Goal: Task Accomplishment & Management: Use online tool/utility

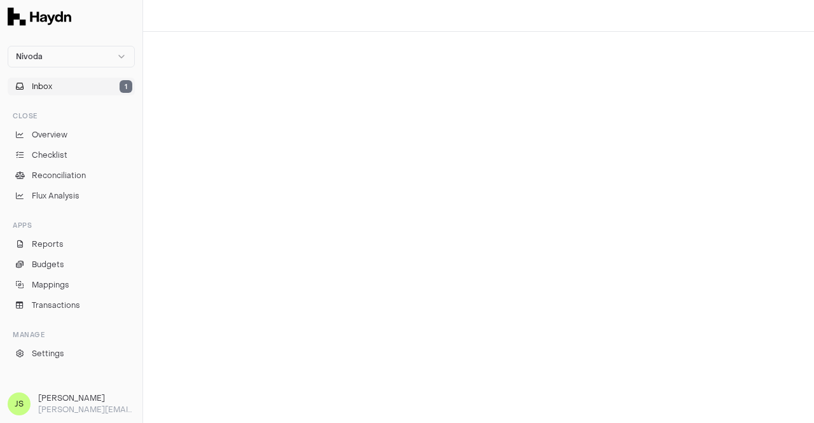
click at [86, 95] on button "Inbox 1" at bounding box center [71, 87] width 127 height 18
click at [86, 90] on button "Inbox 1" at bounding box center [71, 87] width 127 height 18
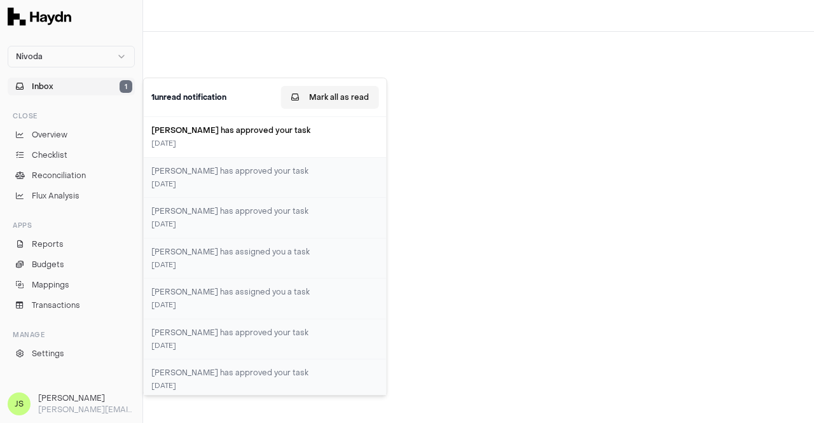
click at [325, 101] on button "Mark all as read" at bounding box center [330, 97] width 98 height 23
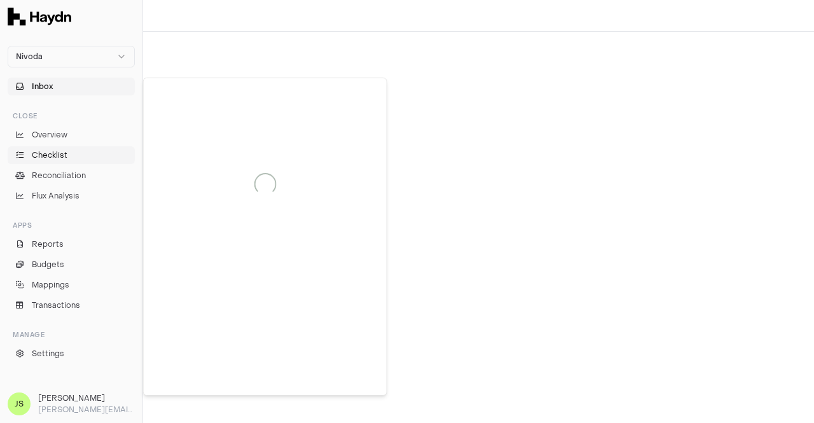
click at [59, 155] on span "Checklist" at bounding box center [50, 155] width 36 height 11
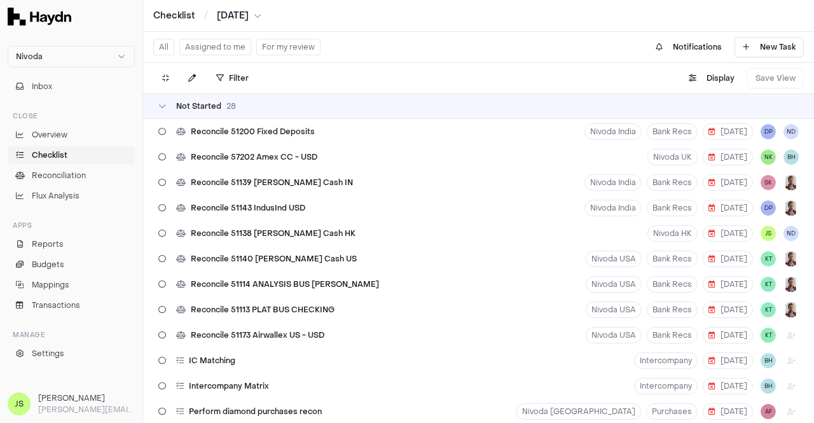
click at [207, 52] on button "Assigned to me" at bounding box center [215, 47] width 72 height 17
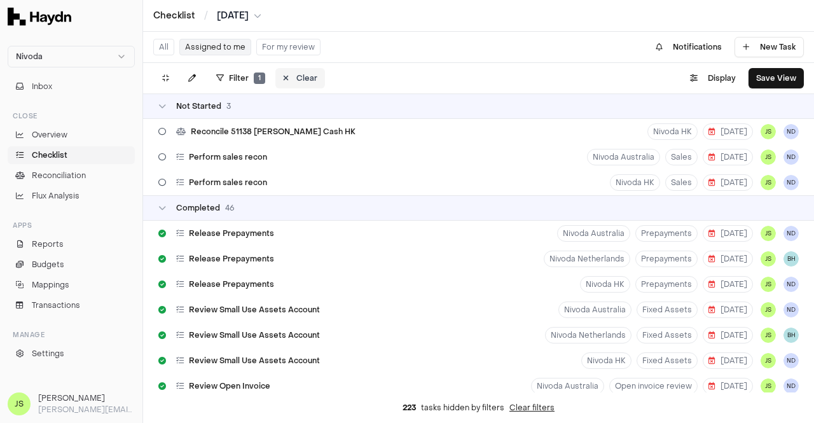
click at [291, 80] on button "Clear" at bounding box center [301, 78] width 50 height 20
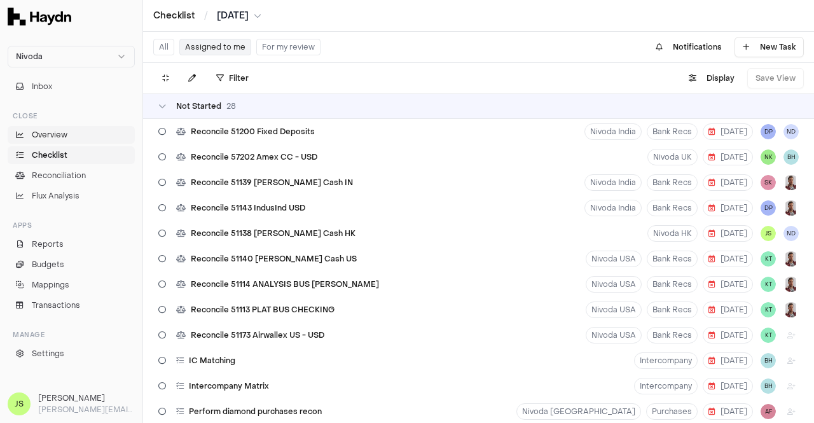
click at [67, 134] on link "Overview" at bounding box center [71, 135] width 127 height 18
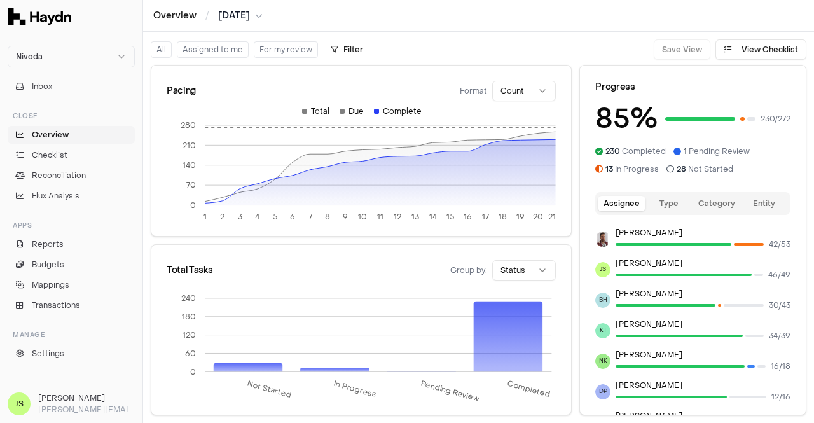
click at [232, 52] on button "Assigned to me" at bounding box center [213, 49] width 72 height 17
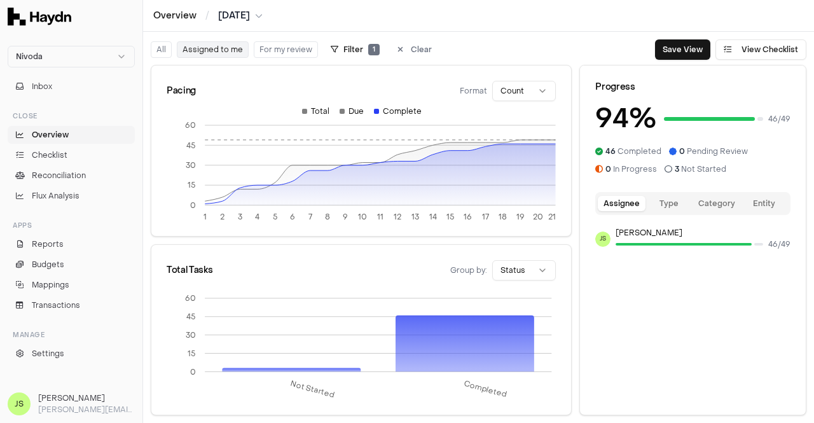
click at [287, 52] on button "For my review" at bounding box center [286, 49] width 64 height 17
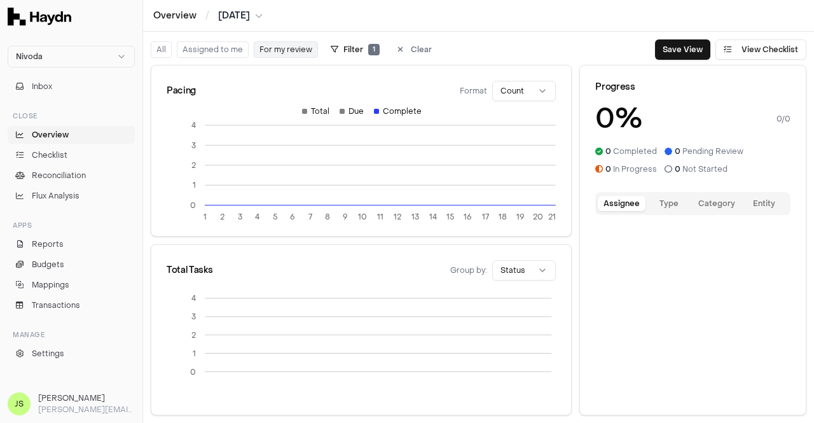
click at [234, 49] on button "Assigned to me" at bounding box center [213, 49] width 72 height 17
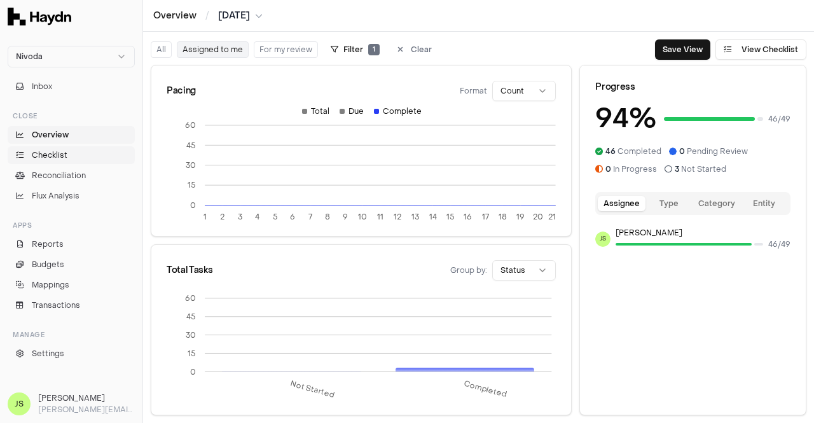
click at [71, 153] on link "Checklist" at bounding box center [71, 155] width 127 height 18
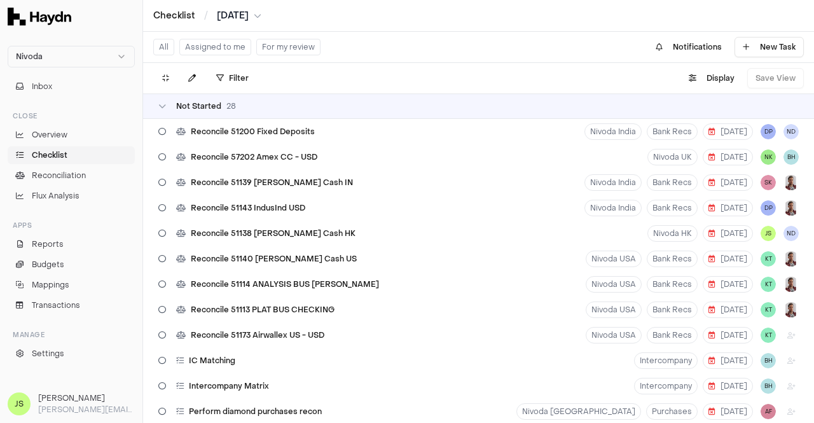
click at [214, 53] on button "Assigned to me" at bounding box center [215, 47] width 72 height 17
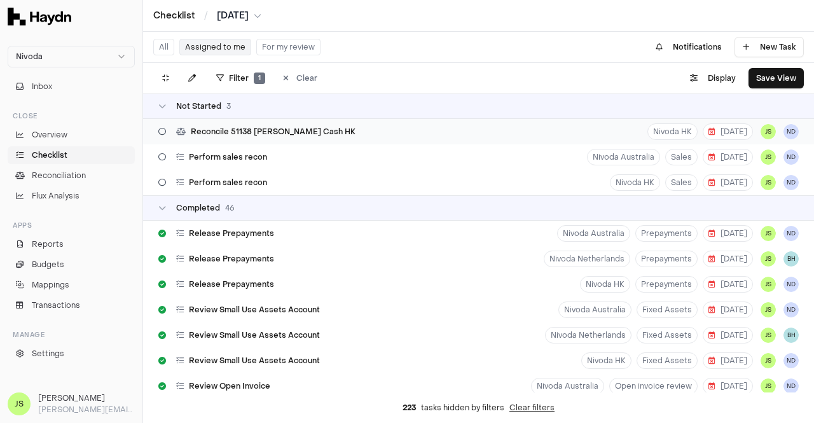
click at [258, 132] on span "Reconcile 51138 [PERSON_NAME] Cash HK" at bounding box center [273, 132] width 165 height 10
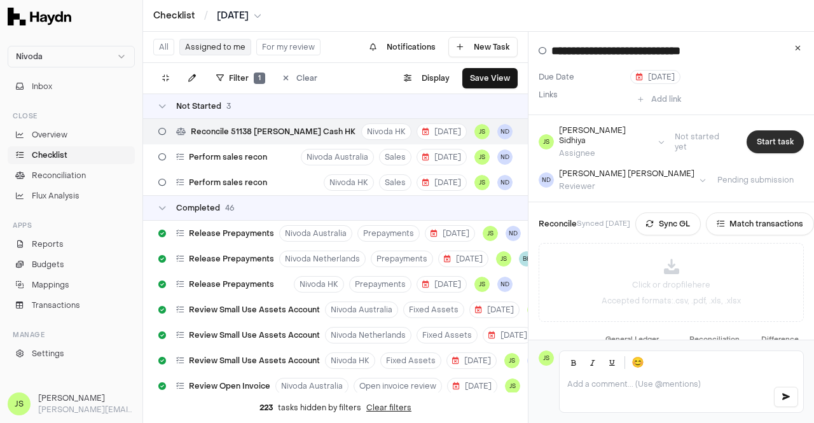
click at [760, 142] on button "Start task" at bounding box center [775, 141] width 57 height 23
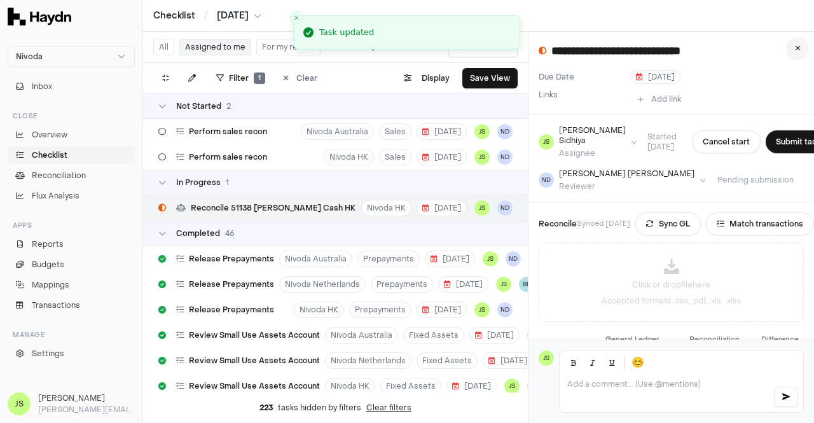
click at [803, 46] on button at bounding box center [797, 48] width 23 height 23
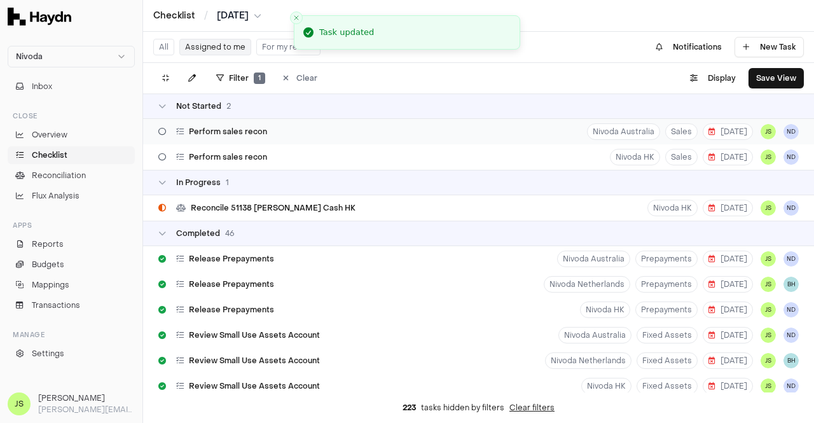
click at [297, 130] on div "Perform sales recon Nivoda Australia Sales [DATE] JS [GEOGRAPHIC_DATA]" at bounding box center [478, 131] width 671 height 25
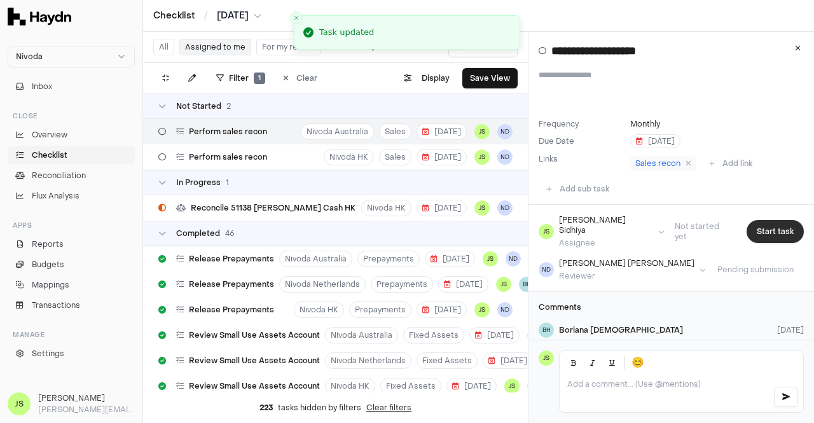
click at [776, 228] on button "Start task" at bounding box center [775, 231] width 57 height 23
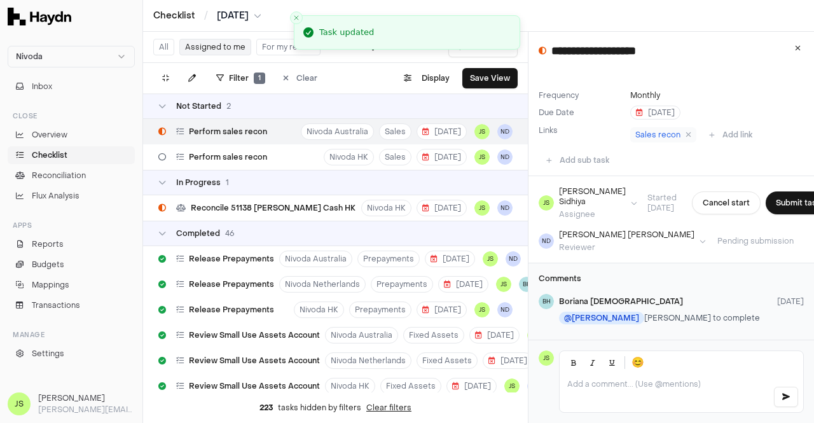
scroll to position [37, 0]
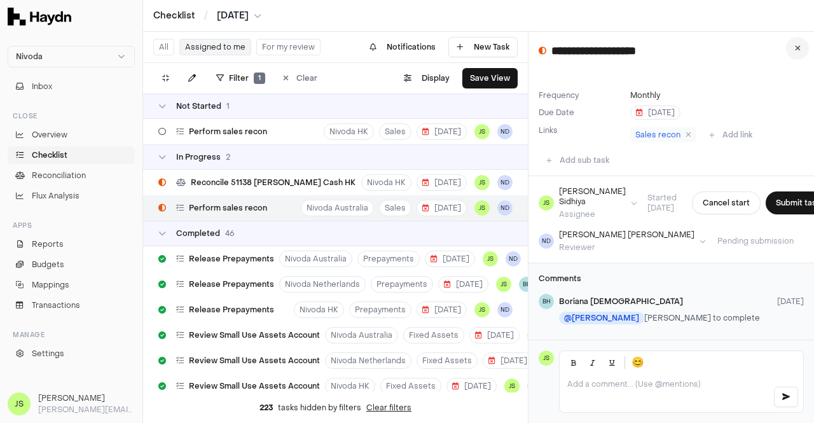
click at [802, 41] on button at bounding box center [797, 48] width 23 height 23
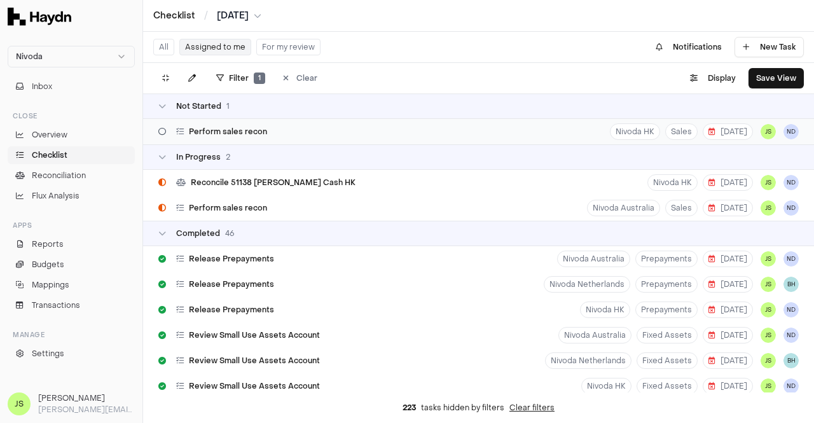
click at [302, 136] on div "Perform sales recon Nivoda HK Sales [DATE] JS ND" at bounding box center [478, 131] width 671 height 25
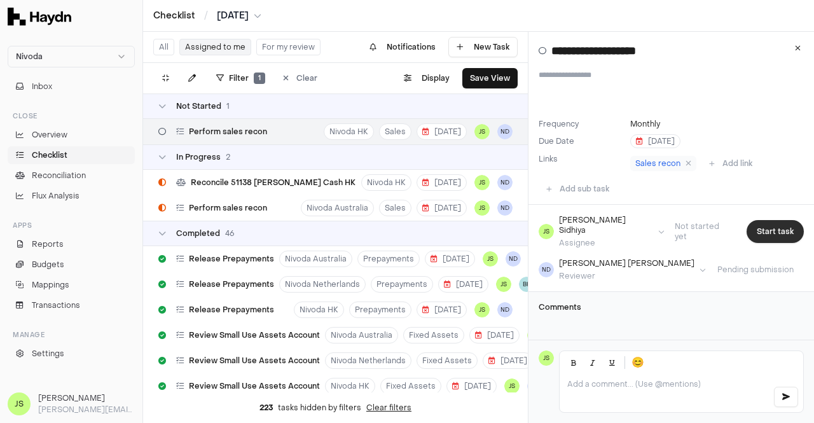
click at [778, 224] on button "Start task" at bounding box center [775, 231] width 57 height 23
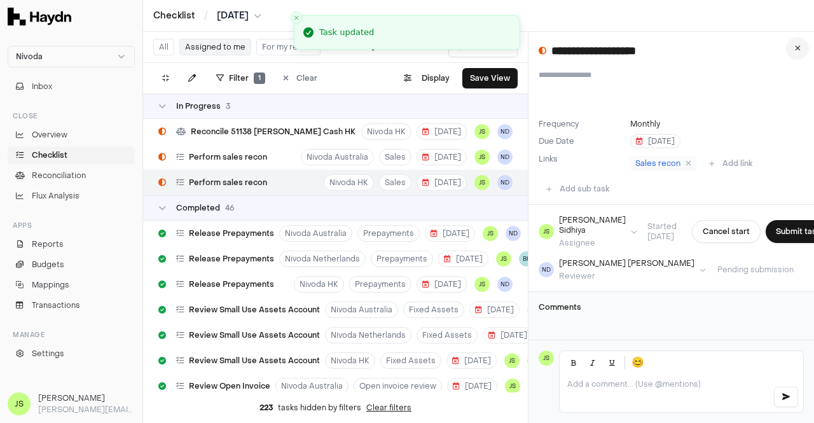
click at [795, 55] on button at bounding box center [797, 48] width 23 height 23
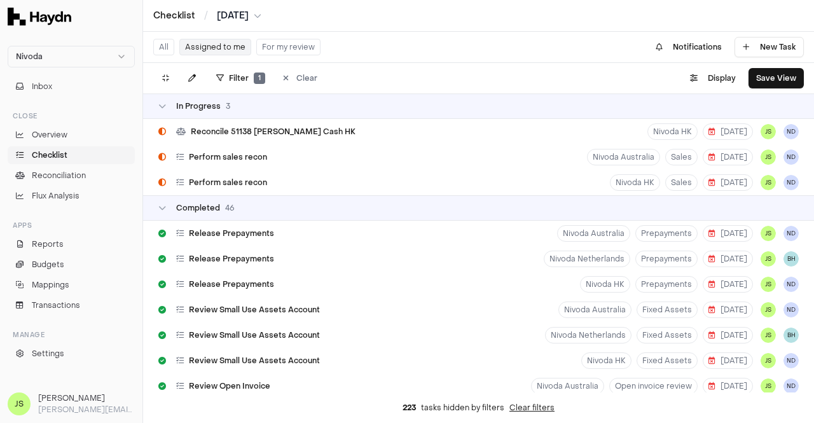
click at [234, 15] on html "Nivoda Inbox Close Overview Checklist Reconciliation Flux Analysis Apps Reports…" at bounding box center [407, 211] width 814 height 423
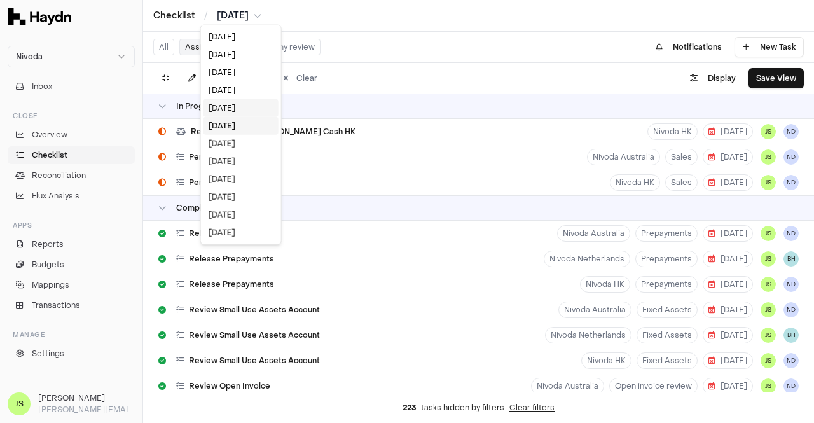
click at [237, 110] on div "[DATE]" at bounding box center [241, 108] width 75 height 18
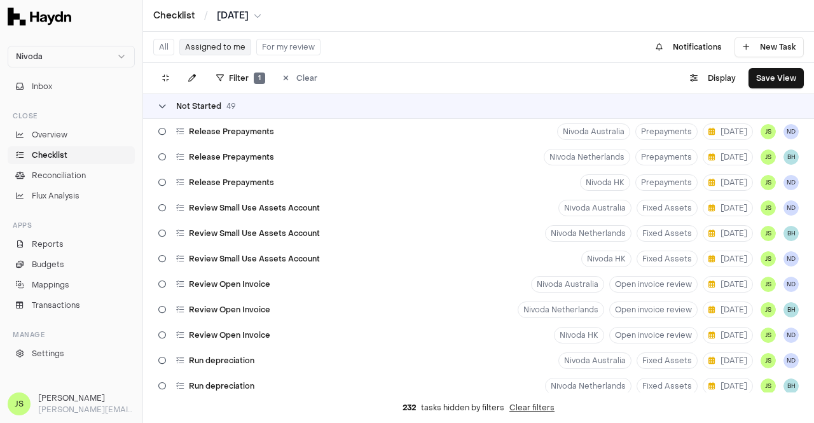
click at [175, 110] on div "Not Started 49" at bounding box center [197, 106] width 78 height 10
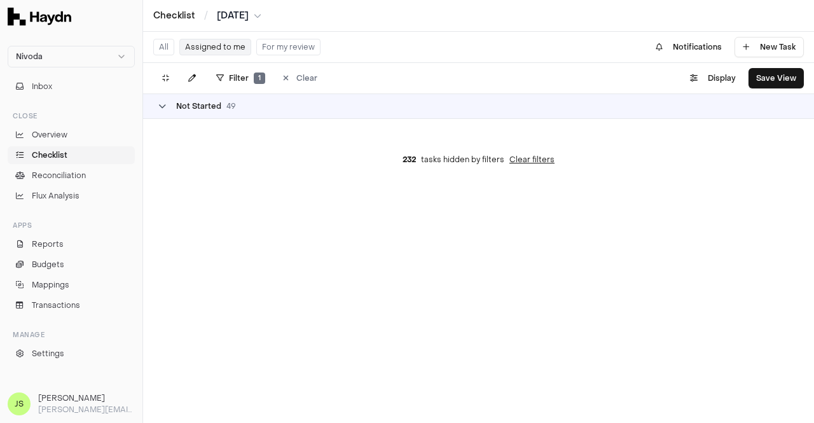
click at [175, 110] on div "Not Started 49" at bounding box center [197, 106] width 78 height 10
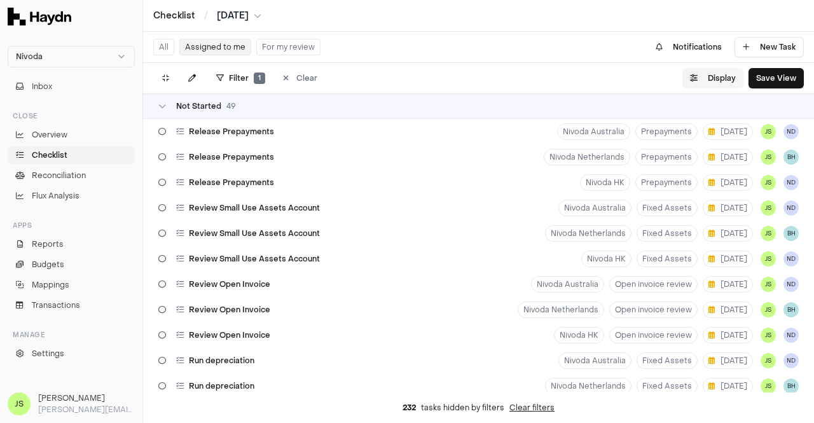
click at [713, 80] on button "Display" at bounding box center [713, 78] width 61 height 20
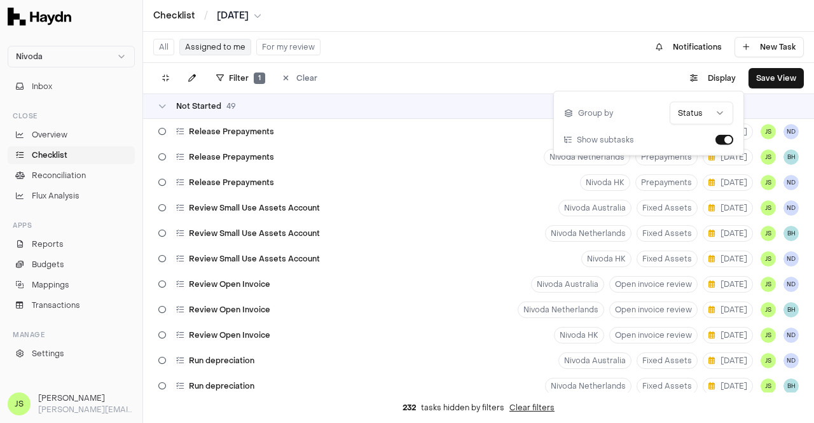
click at [700, 117] on html "Nivoda Inbox Close Overview Checklist Reconciliation Flux Analysis Apps Reports…" at bounding box center [407, 211] width 814 height 423
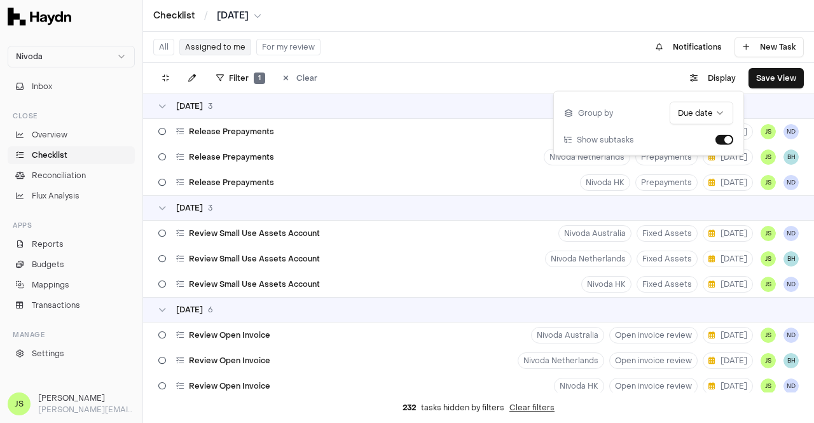
click at [431, 64] on div "Filter 1 Clear . Display Save View" at bounding box center [478, 78] width 671 height 31
